Goal: Task Accomplishment & Management: Manage account settings

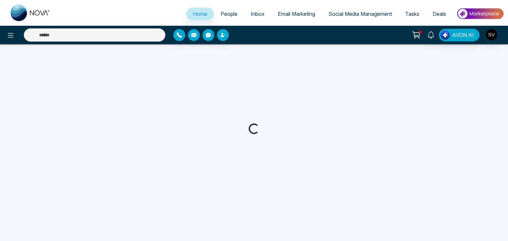
select select "*"
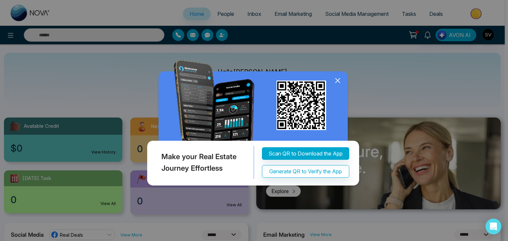
click at [336, 81] on icon at bounding box center [338, 81] width 10 height 10
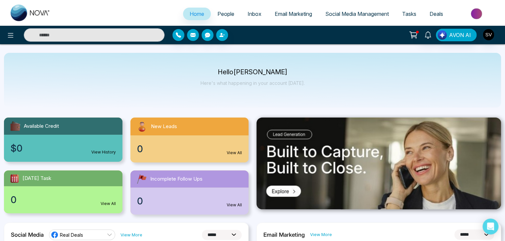
click at [247, 14] on span "Inbox" at bounding box center [254, 14] width 14 height 7
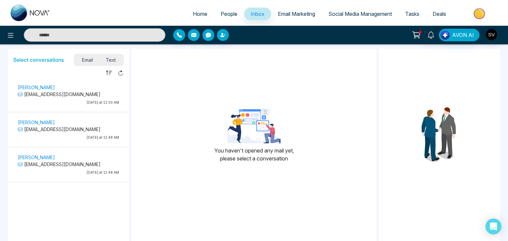
click at [308, 17] on span "Email Marketing" at bounding box center [296, 14] width 37 height 7
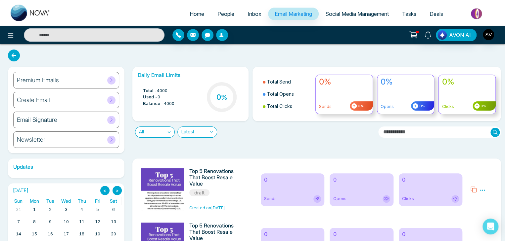
click at [352, 16] on span "Social Media Management" at bounding box center [357, 14] width 64 height 7
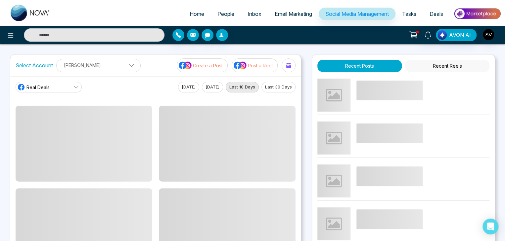
click at [199, 12] on link "Home" at bounding box center [197, 14] width 28 height 13
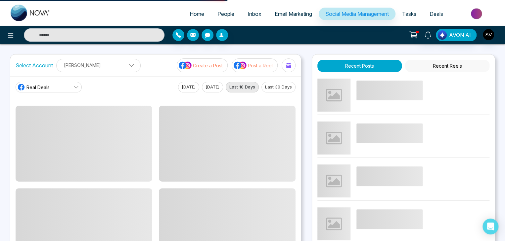
select select "*"
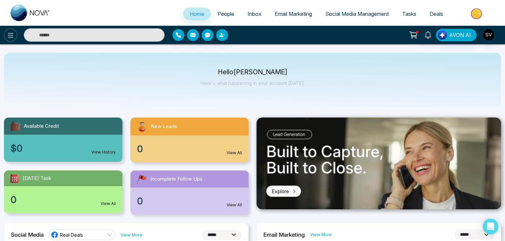
click at [14, 38] on body "**********" at bounding box center [252, 120] width 505 height 241
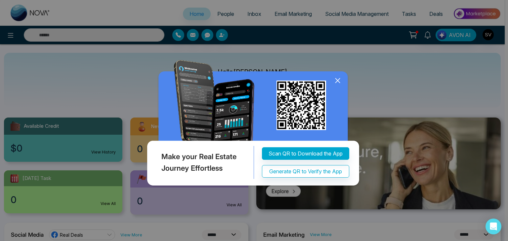
click at [340, 81] on icon at bounding box center [338, 81] width 10 height 10
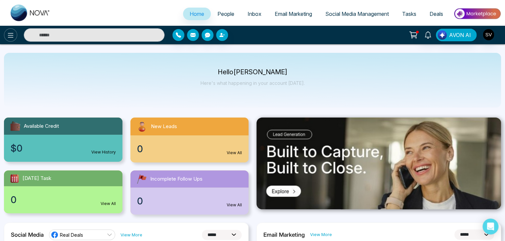
click at [12, 37] on icon at bounding box center [11, 35] width 6 height 5
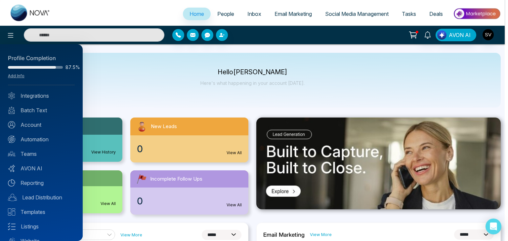
click at [128, 104] on div at bounding box center [254, 120] width 508 height 241
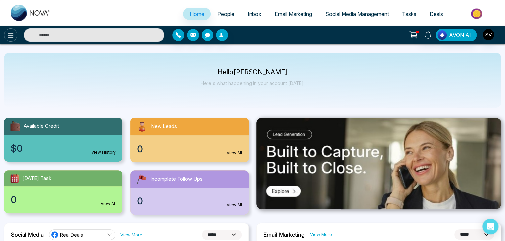
click at [11, 41] on button at bounding box center [10, 34] width 13 height 13
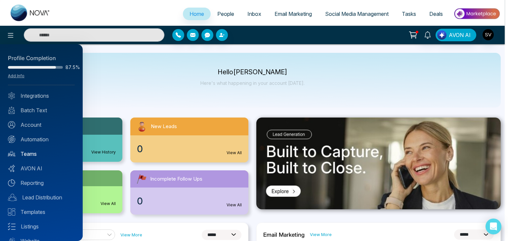
scroll to position [26, 0]
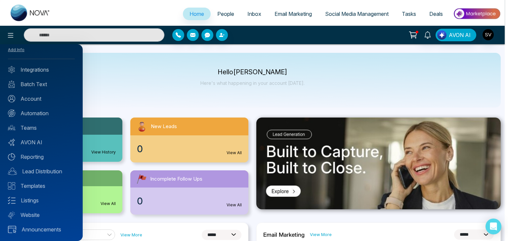
click at [167, 55] on div at bounding box center [254, 120] width 508 height 241
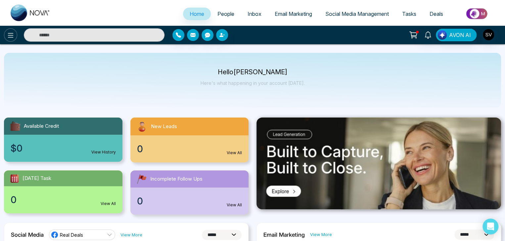
click at [14, 34] on icon at bounding box center [11, 35] width 8 height 8
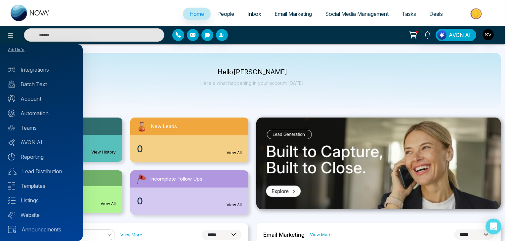
click at [154, 66] on div at bounding box center [254, 120] width 508 height 241
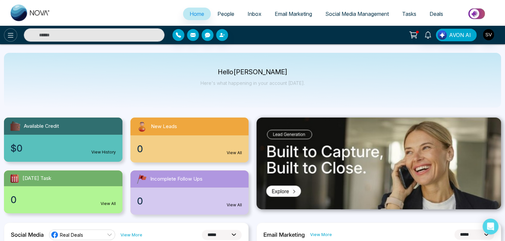
click at [9, 34] on icon at bounding box center [11, 35] width 8 height 8
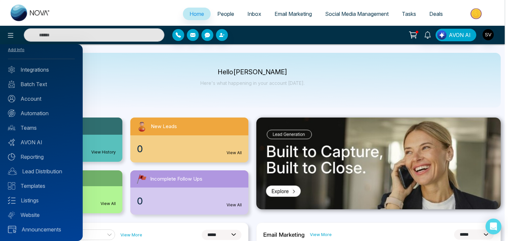
click at [57, 117] on div "Profile Completion 87.5% Add Info Integrations Batch Text Account Automation Te…" at bounding box center [41, 142] width 83 height 197
click at [58, 113] on link "Automation" at bounding box center [41, 113] width 67 height 8
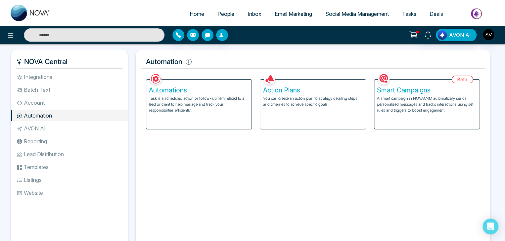
click at [411, 106] on p "A smart campaign in NOVACRM automatically sends personalized messages and track…" at bounding box center [427, 105] width 100 height 18
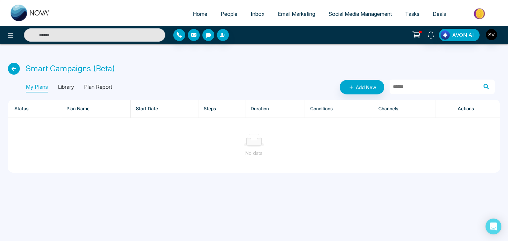
click at [11, 69] on icon at bounding box center [14, 69] width 12 height 12
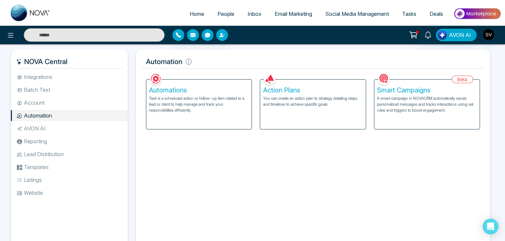
click at [193, 21] on li "Home" at bounding box center [197, 15] width 28 height 14
click at [194, 13] on span "Home" at bounding box center [197, 14] width 15 height 7
select select "*"
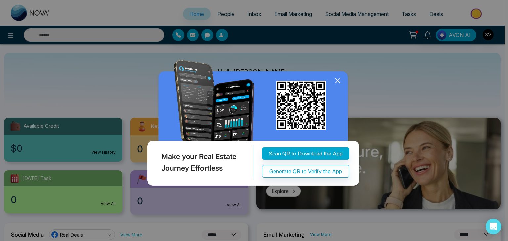
click at [340, 79] on icon at bounding box center [338, 81] width 10 height 10
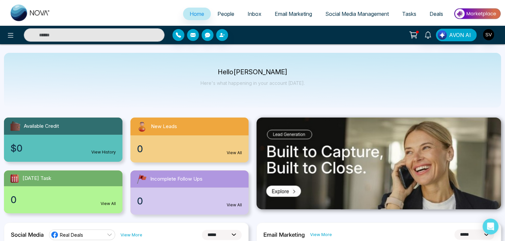
click at [221, 12] on span "People" at bounding box center [225, 14] width 17 height 7
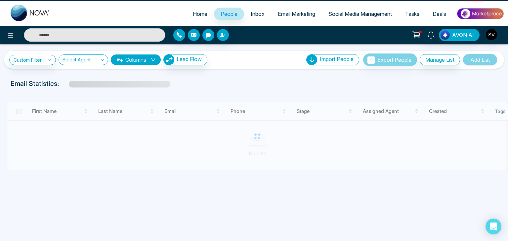
click at [272, 11] on link "Email Marketing" at bounding box center [296, 14] width 51 height 13
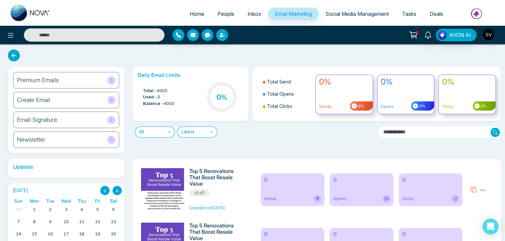
click at [251, 14] on span "Inbox" at bounding box center [254, 14] width 14 height 7
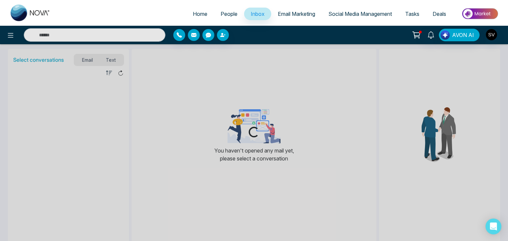
click at [214, 10] on link "People" at bounding box center [229, 14] width 30 height 13
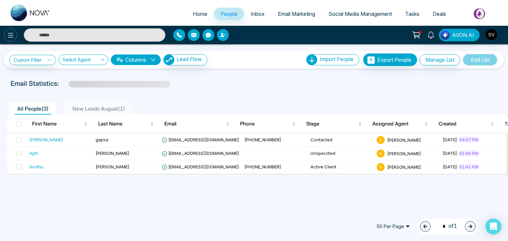
click at [9, 31] on icon at bounding box center [11, 35] width 8 height 8
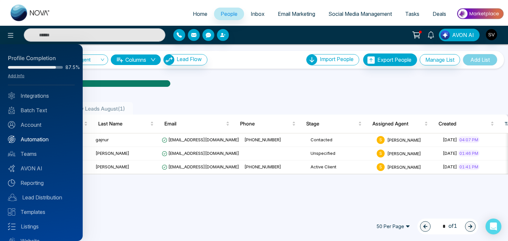
click at [45, 140] on link "Automation" at bounding box center [41, 140] width 67 height 8
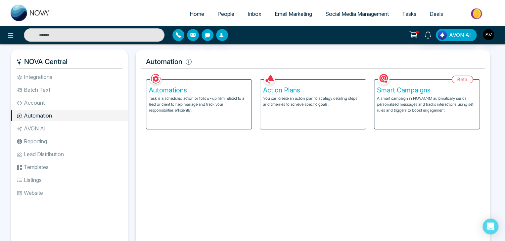
click at [407, 117] on div "Smart Campaigns A smart campaign in NOVACRM automatically sends personalized me…" at bounding box center [426, 105] width 105 height 50
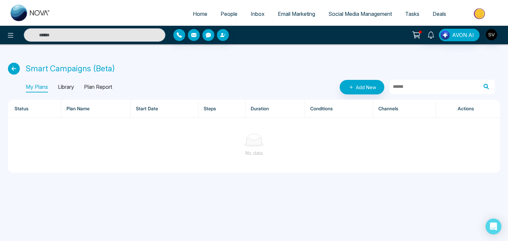
click at [71, 82] on p "Library" at bounding box center [66, 87] width 16 height 11
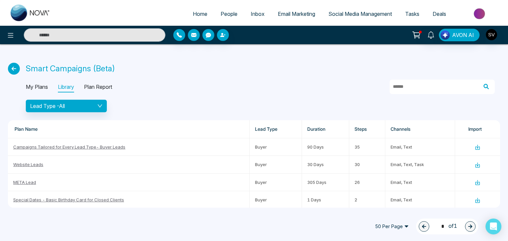
click at [96, 88] on p "Plan Report" at bounding box center [98, 87] width 28 height 11
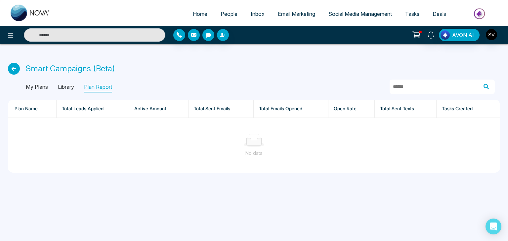
click at [36, 87] on p "My Plans" at bounding box center [37, 87] width 22 height 11
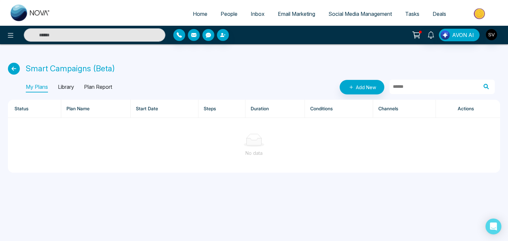
click at [14, 67] on icon at bounding box center [14, 69] width 12 height 12
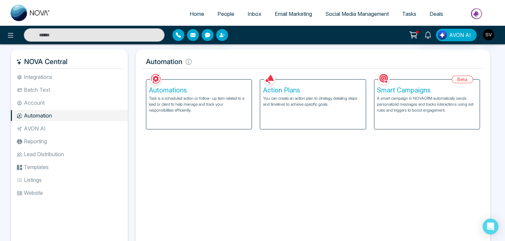
click at [232, 88] on h5 "Automations" at bounding box center [199, 90] width 100 height 8
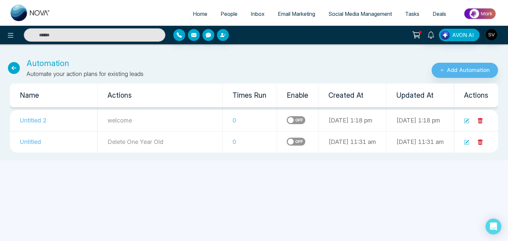
click at [10, 64] on icon at bounding box center [14, 68] width 12 height 12
click at [16, 66] on icon at bounding box center [14, 68] width 12 height 12
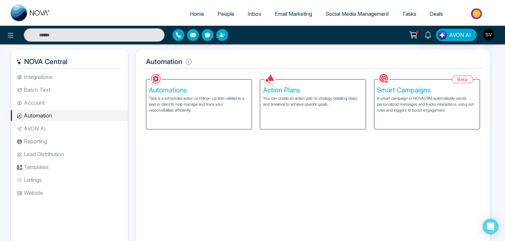
click at [191, 17] on span "Home" at bounding box center [197, 14] width 15 height 7
select select "*"
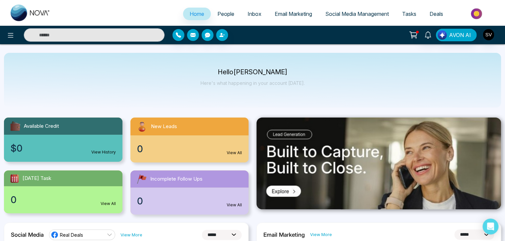
click at [229, 15] on span "People" at bounding box center [225, 14] width 17 height 7
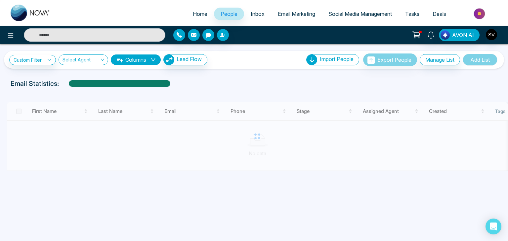
click at [251, 11] on span "Inbox" at bounding box center [258, 14] width 14 height 7
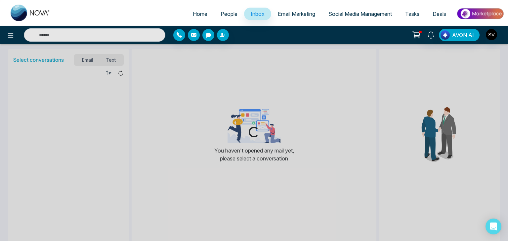
click at [294, 13] on span "Email Marketing" at bounding box center [296, 14] width 37 height 7
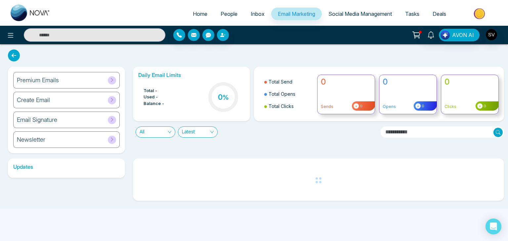
click at [338, 13] on span "Social Media Management" at bounding box center [360, 14] width 64 height 7
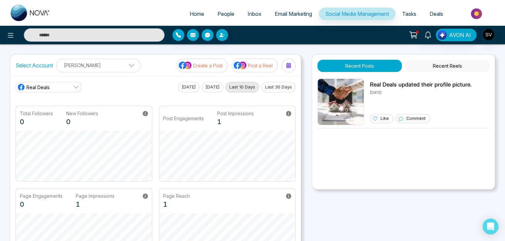
click at [413, 15] on span "Tasks" at bounding box center [409, 14] width 14 height 7
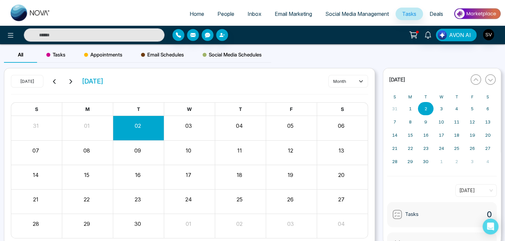
click at [433, 14] on span "Deals" at bounding box center [436, 14] width 14 height 7
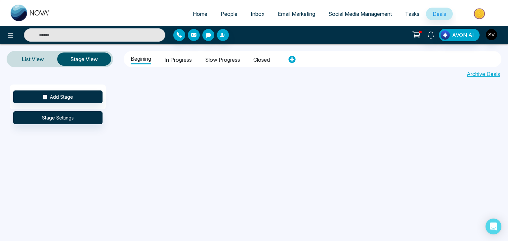
click at [193, 12] on span "Home" at bounding box center [200, 14] width 15 height 7
select select "*"
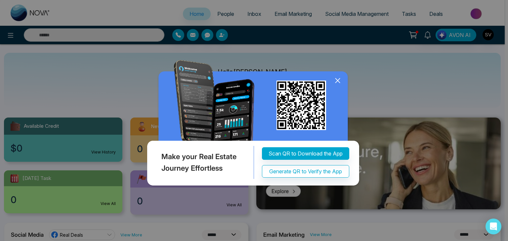
click at [337, 74] on img at bounding box center [254, 124] width 217 height 129
click at [337, 77] on icon at bounding box center [338, 81] width 10 height 10
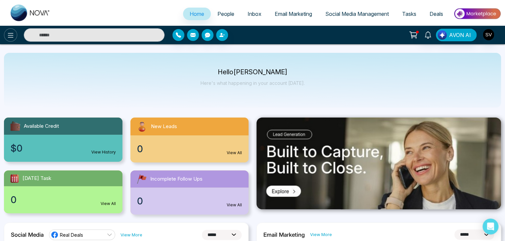
click at [10, 31] on button at bounding box center [10, 34] width 13 height 13
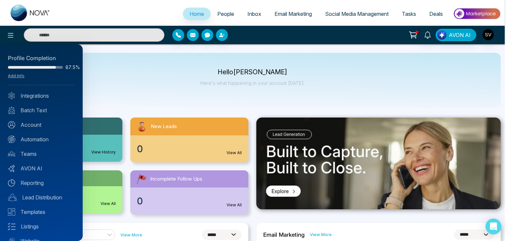
click at [159, 85] on div at bounding box center [254, 120] width 508 height 241
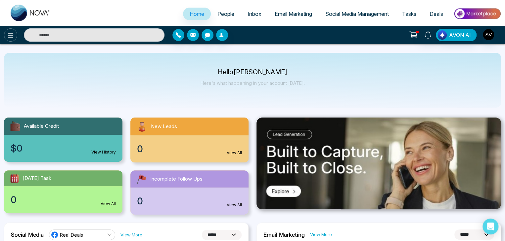
click at [10, 38] on icon at bounding box center [11, 35] width 8 height 8
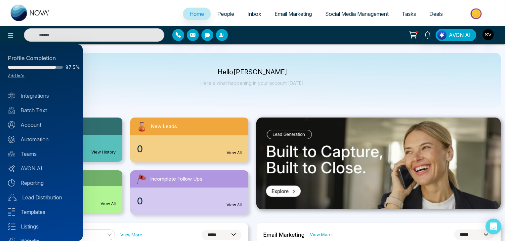
click at [270, 90] on div at bounding box center [254, 120] width 508 height 241
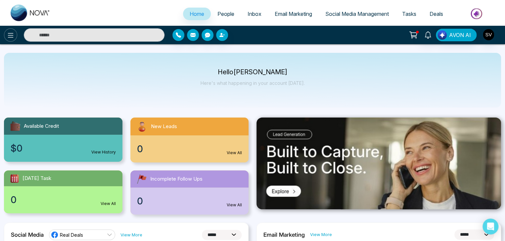
click at [9, 33] on icon at bounding box center [11, 35] width 6 height 5
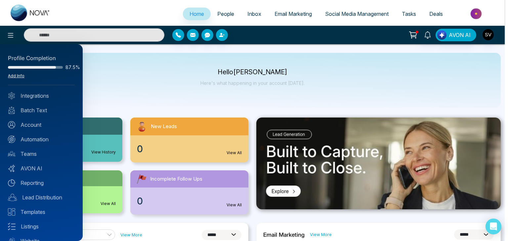
click at [19, 76] on link "Add Info" at bounding box center [16, 75] width 17 height 5
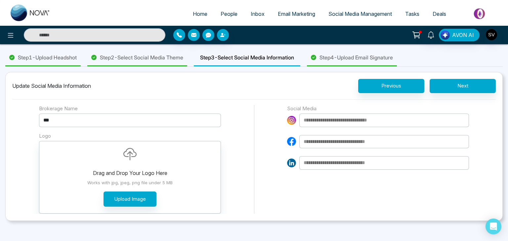
click at [356, 59] on span "Step 4 - Upload Email Signature" at bounding box center [356, 58] width 73 height 8
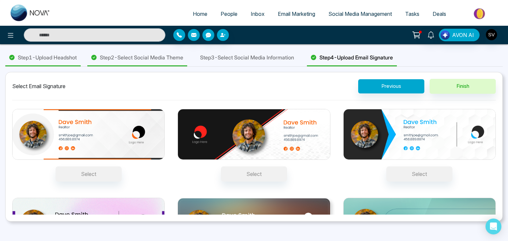
click at [45, 81] on div "Select Email Signature Previous Finish" at bounding box center [254, 90] width 484 height 22
click at [493, 36] on img "button" at bounding box center [491, 34] width 11 height 11
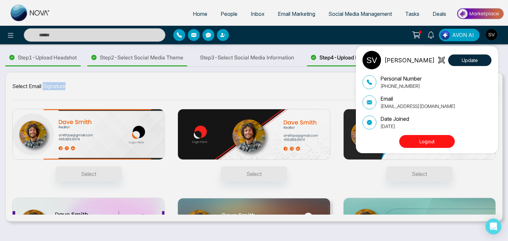
click at [434, 142] on button "Logout" at bounding box center [427, 141] width 56 height 13
